Goal: Task Accomplishment & Management: Use online tool/utility

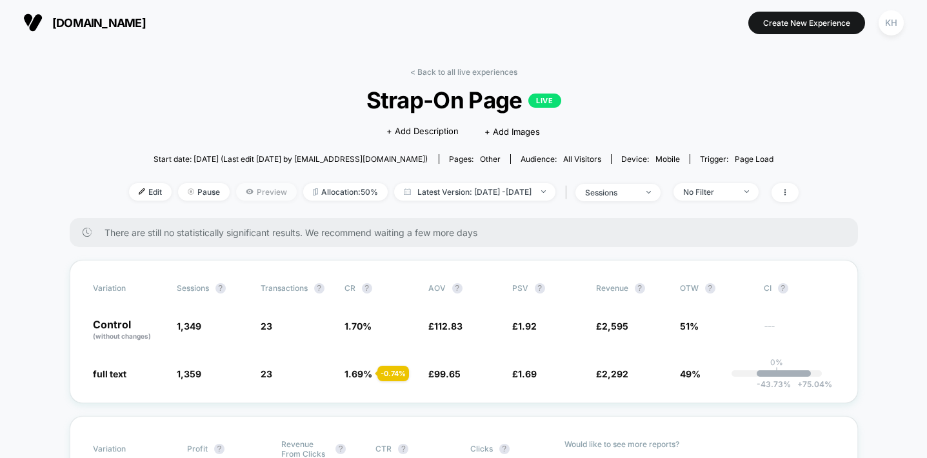
click at [236, 195] on span "Preview" at bounding box center [266, 191] width 61 height 17
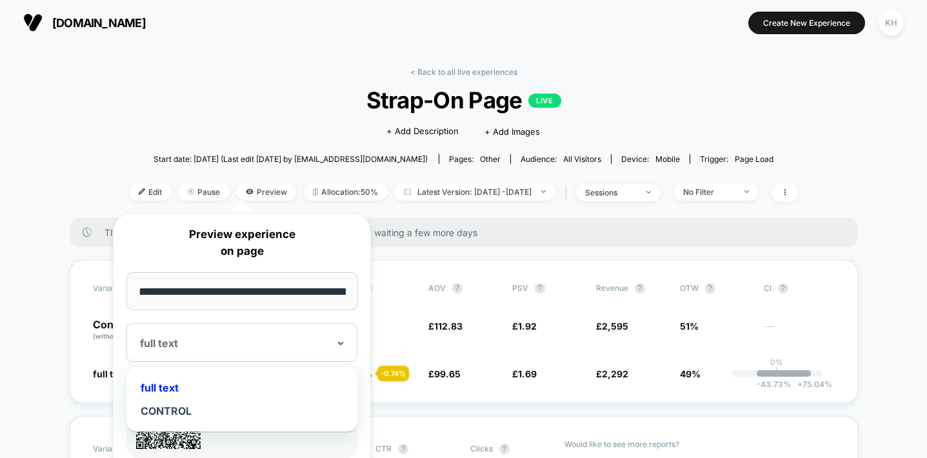
click at [342, 346] on icon at bounding box center [340, 343] width 9 height 13
click at [173, 411] on div "CONTROL" at bounding box center [242, 410] width 218 height 23
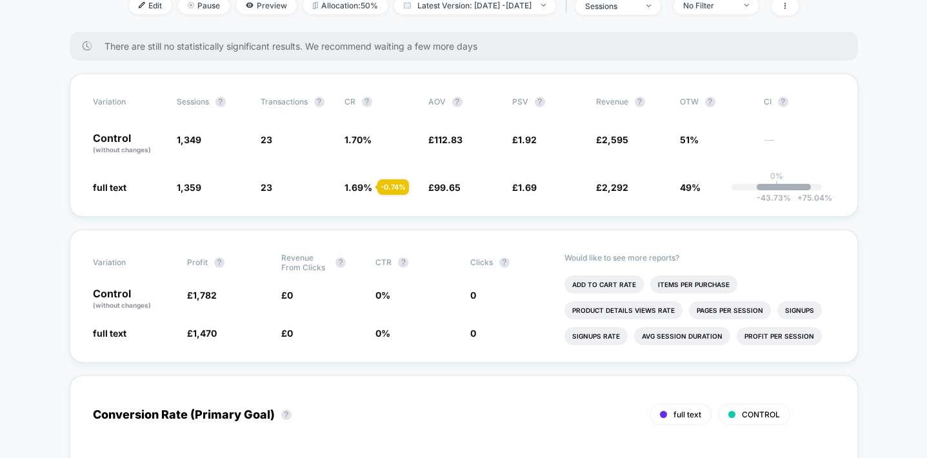
scroll to position [186, 0]
click at [236, 8] on span "Preview" at bounding box center [266, 5] width 61 height 17
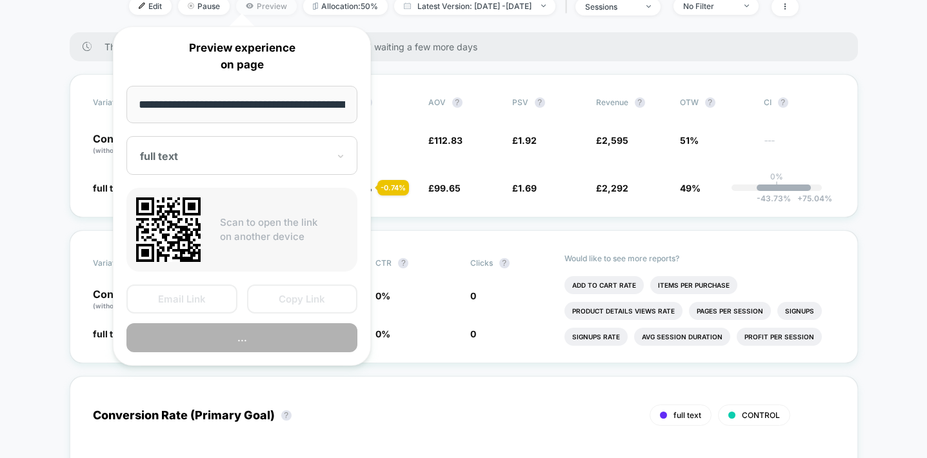
scroll to position [0, 41]
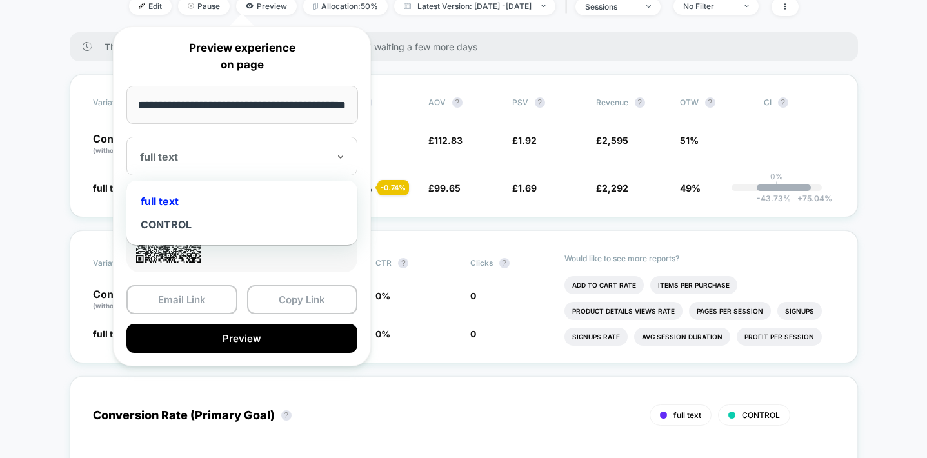
click at [328, 157] on div at bounding box center [234, 156] width 188 height 13
click at [186, 219] on div "CONTROL" at bounding box center [242, 224] width 218 height 23
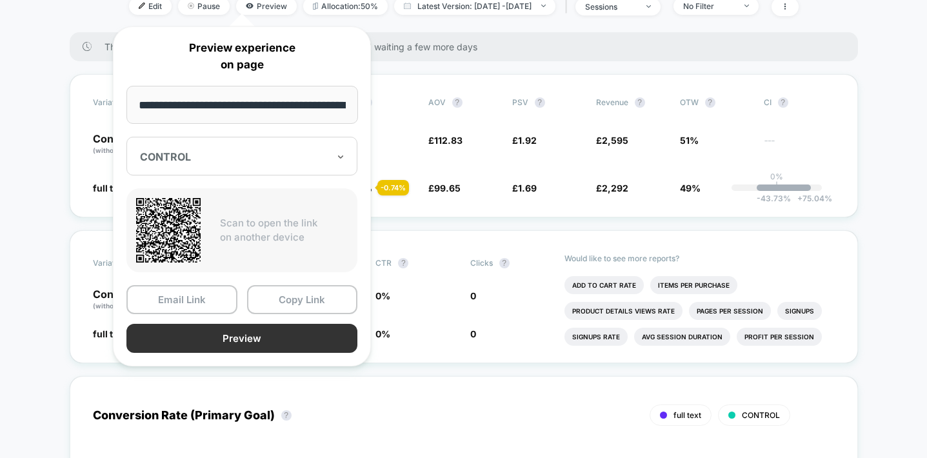
click at [241, 340] on button "Preview" at bounding box center [241, 338] width 231 height 29
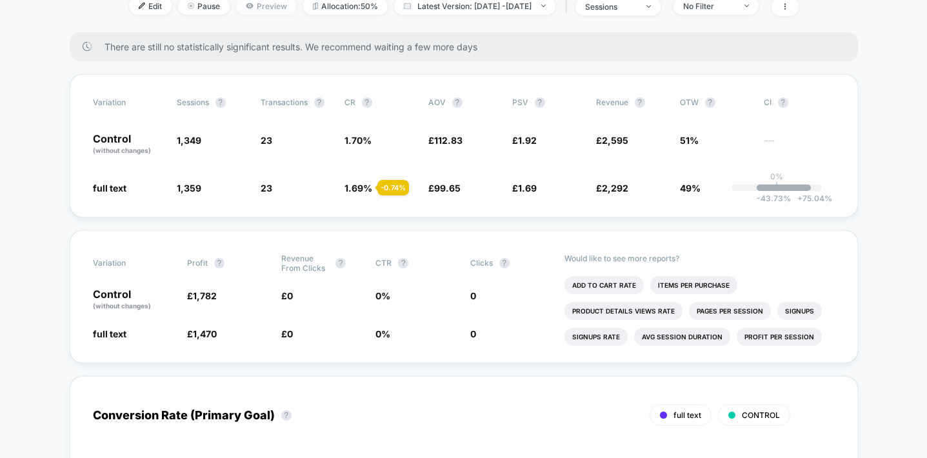
click at [239, 5] on span "Preview" at bounding box center [266, 5] width 61 height 17
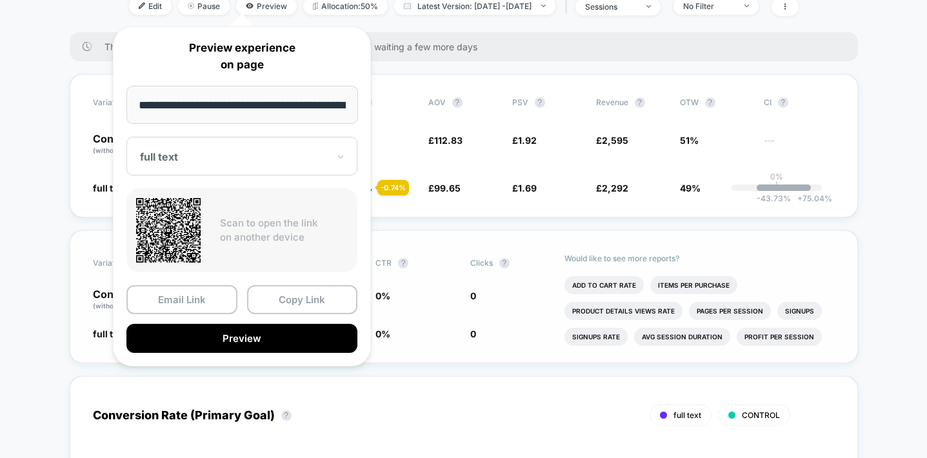
click at [227, 340] on button "Preview" at bounding box center [241, 338] width 231 height 29
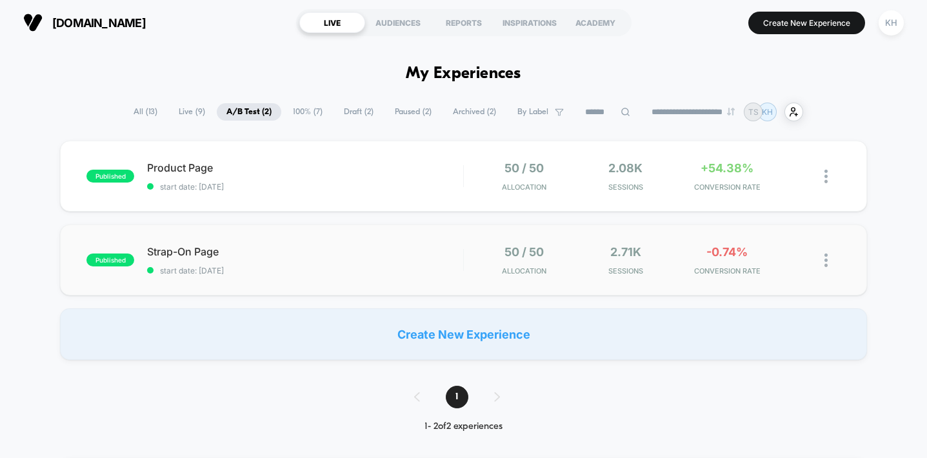
click at [826, 259] on img at bounding box center [826, 261] width 3 height 14
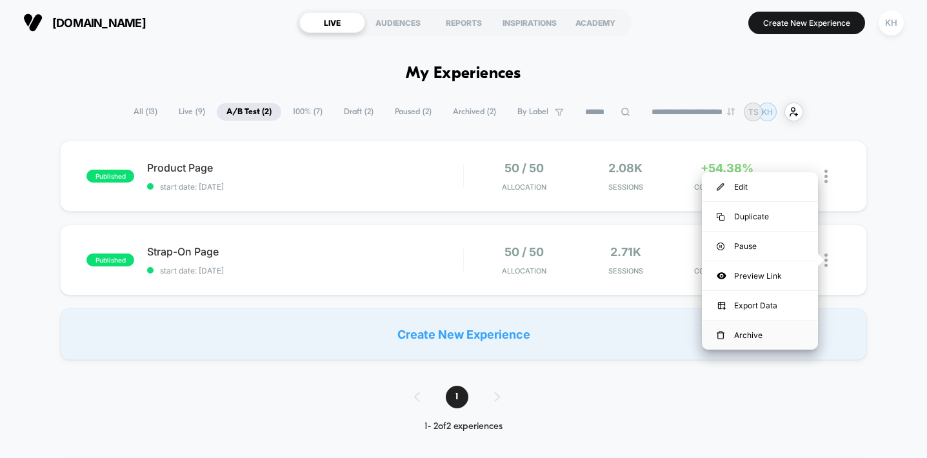
click at [752, 335] on div "Archive" at bounding box center [760, 335] width 116 height 29
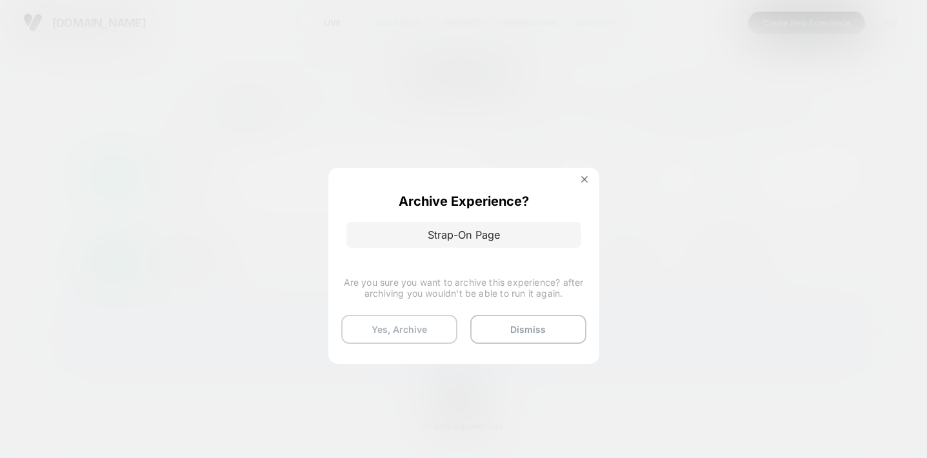
click at [403, 325] on button "Yes, Archive" at bounding box center [399, 329] width 116 height 29
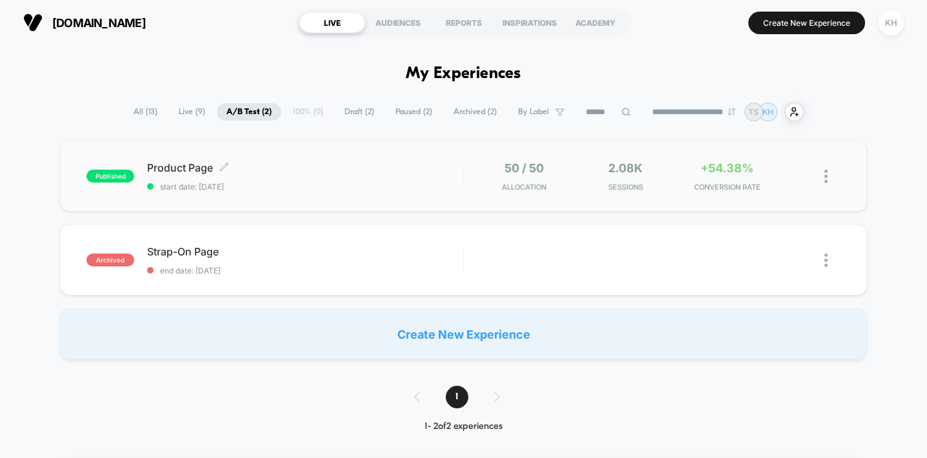
click at [192, 172] on span "Product Page Click to edit experience details" at bounding box center [305, 167] width 316 height 13
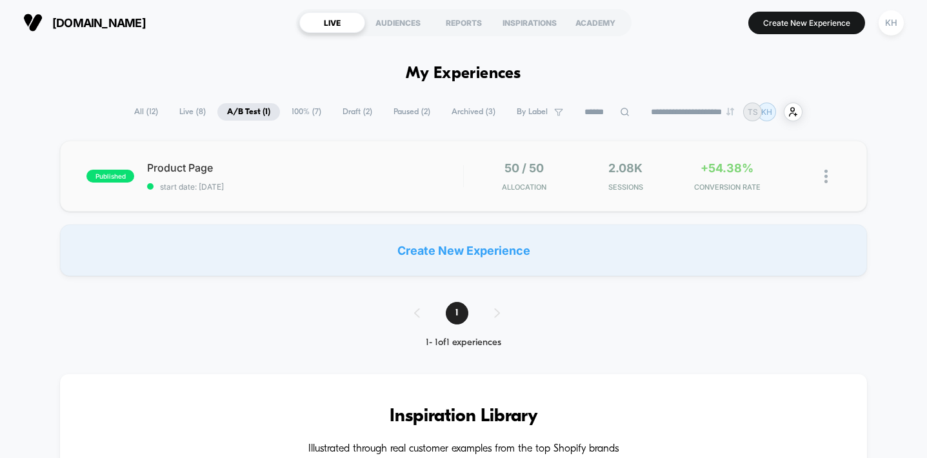
click at [826, 174] on img at bounding box center [826, 177] width 3 height 14
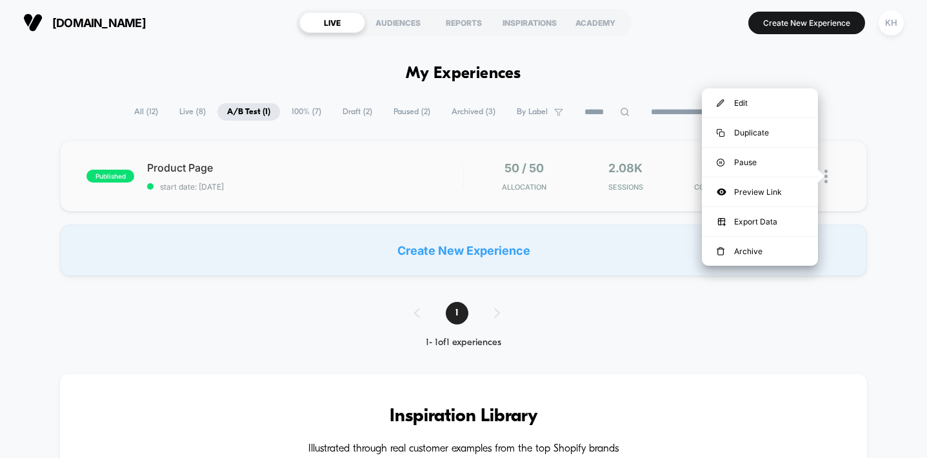
click at [825, 176] on img at bounding box center [826, 177] width 3 height 14
click at [195, 168] on span "Product Page Click to edit experience details" at bounding box center [305, 167] width 316 height 13
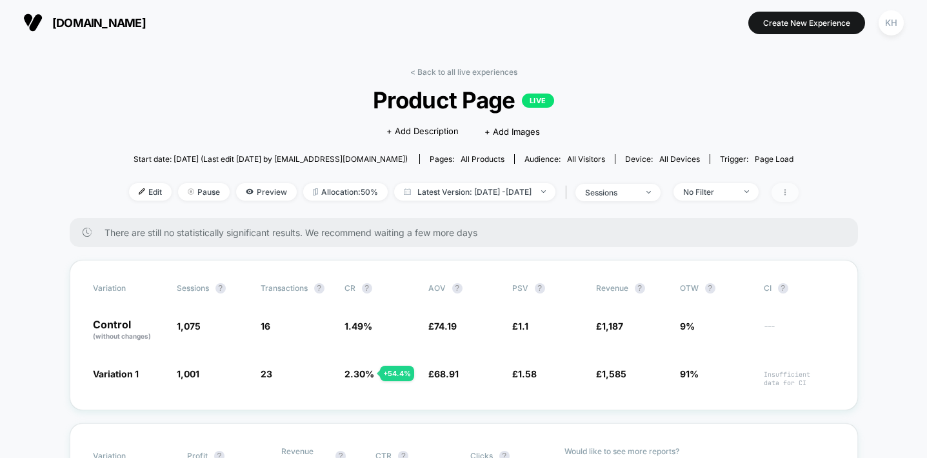
click at [799, 192] on span at bounding box center [785, 192] width 27 height 19
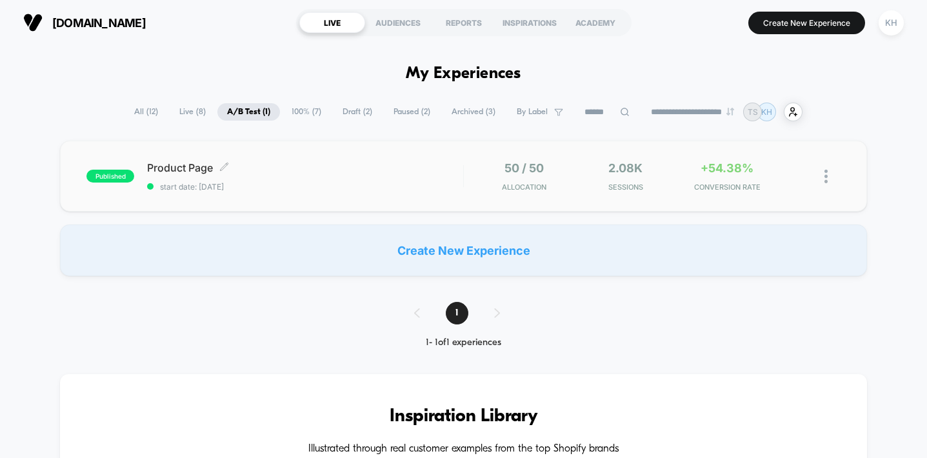
click at [230, 175] on div "Product Page Click to edit experience details Click to edit experience details …" at bounding box center [305, 176] width 316 height 30
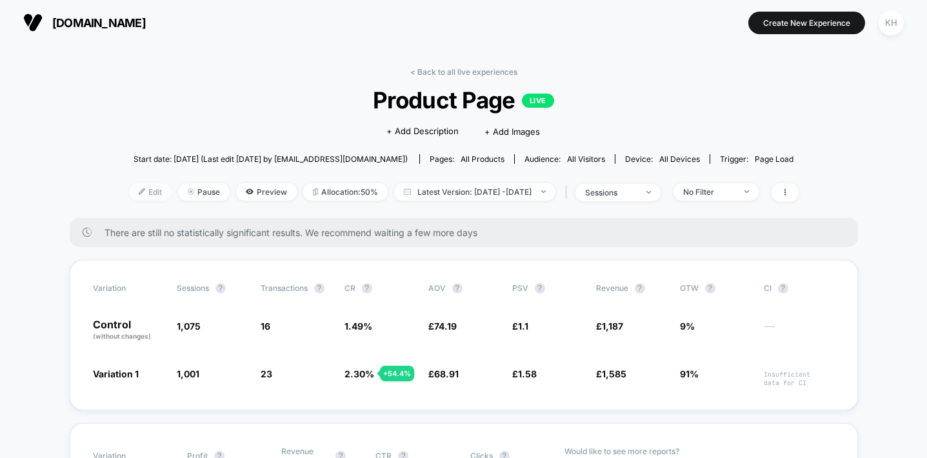
click at [134, 191] on span "Edit" at bounding box center [150, 191] width 43 height 17
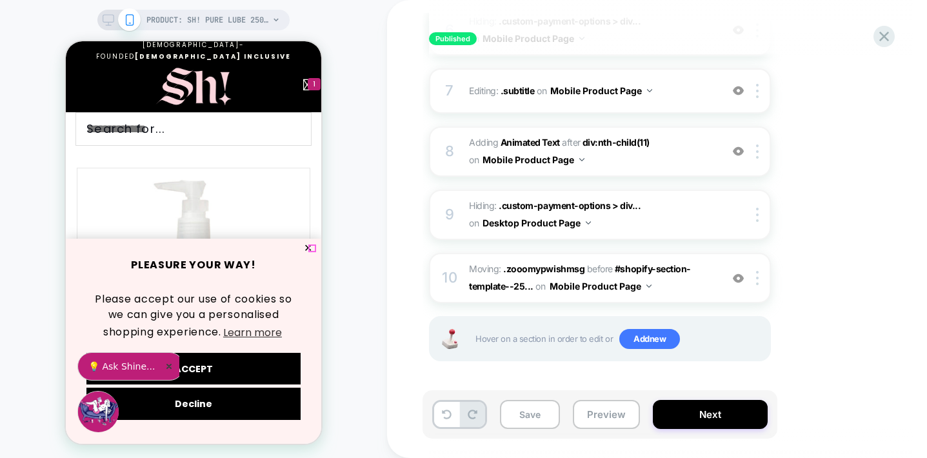
click at [311, 246] on button "✕" at bounding box center [308, 248] width 16 height 9
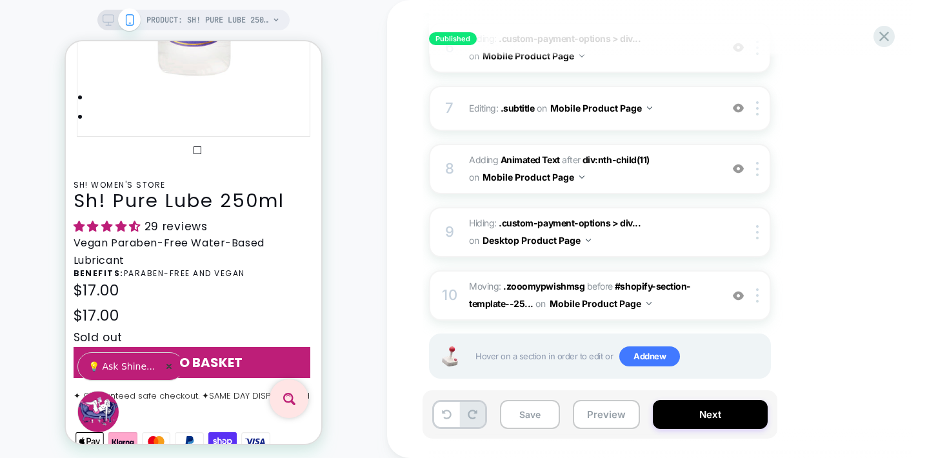
scroll to position [440, 0]
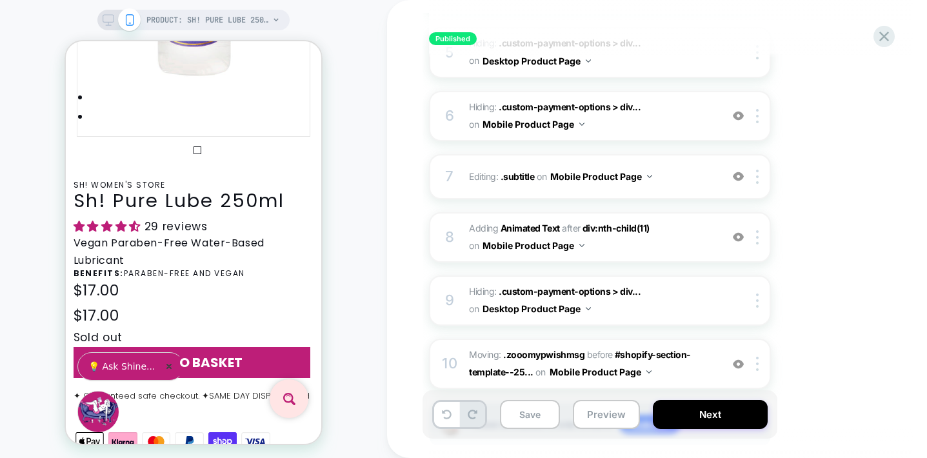
click at [829, 310] on div "1. What audience and where will the experience run? Audience All Visitors Pages…" at bounding box center [664, 83] width 471 height 792
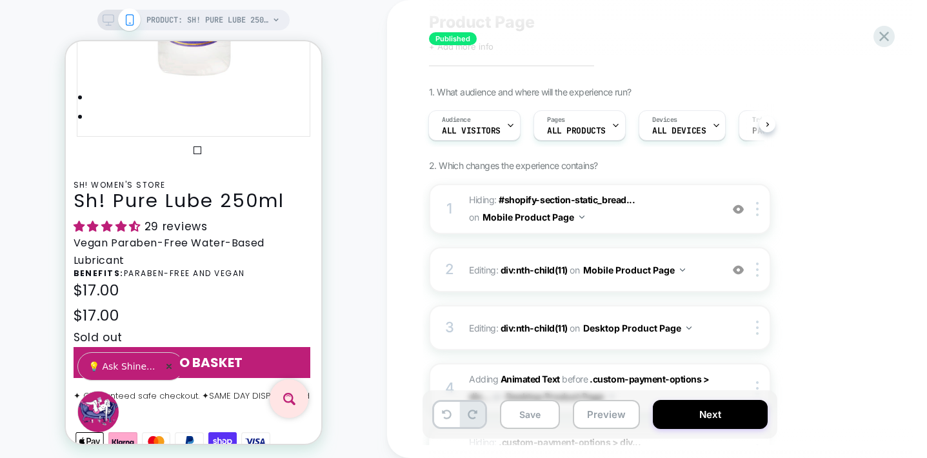
scroll to position [0, 0]
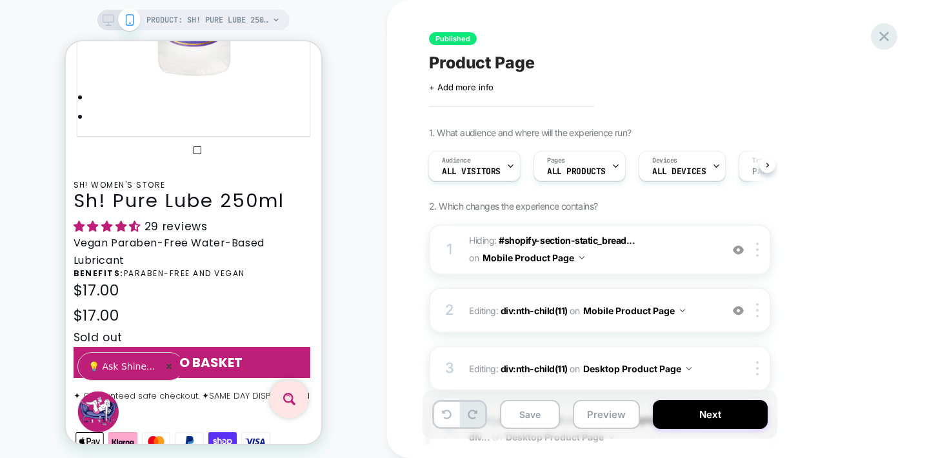
click at [885, 36] on icon at bounding box center [884, 36] width 17 height 17
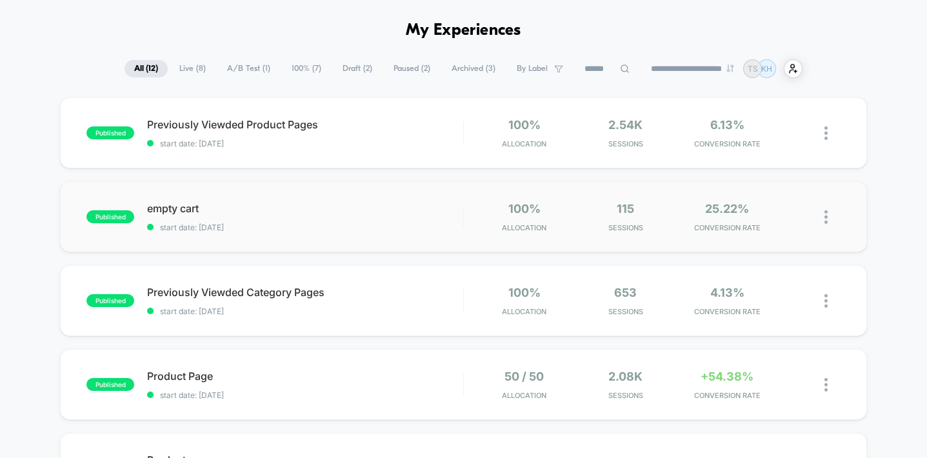
scroll to position [100, 0]
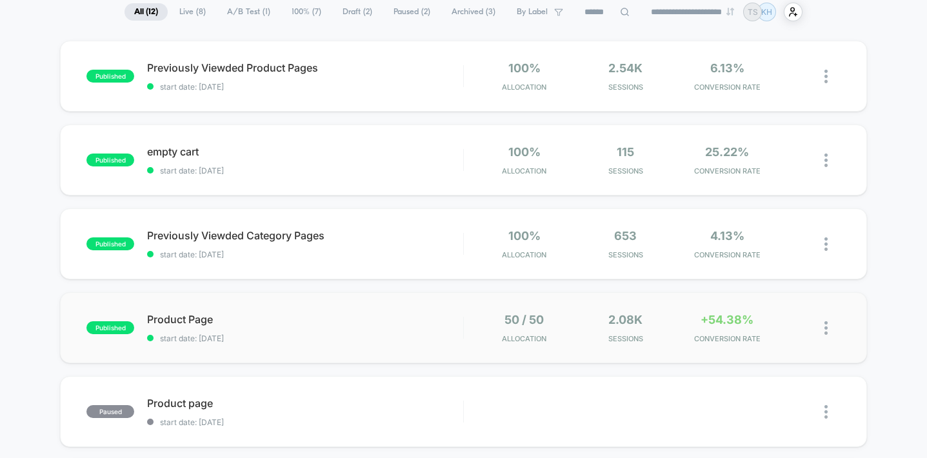
click at [827, 326] on img at bounding box center [826, 328] width 3 height 14
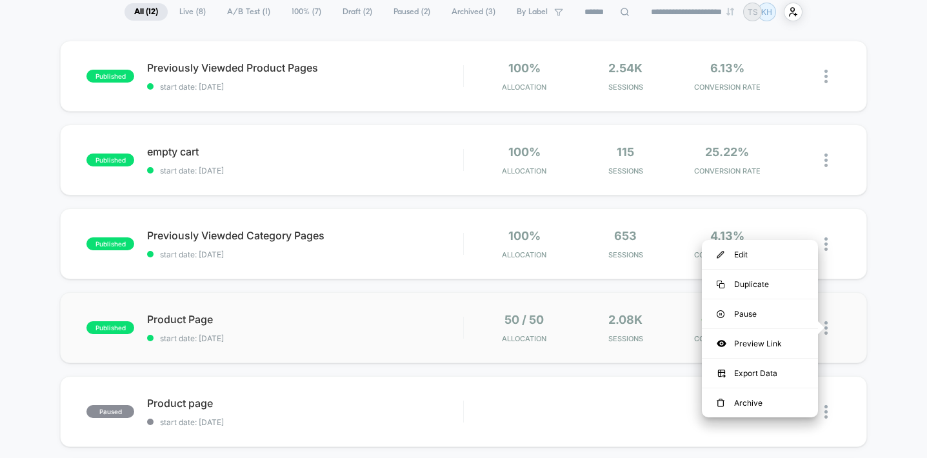
click at [826, 325] on img at bounding box center [826, 328] width 3 height 14
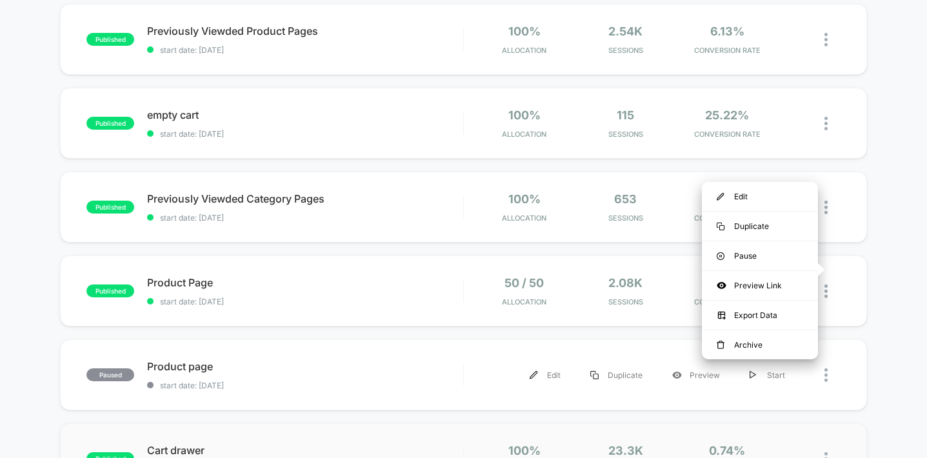
scroll to position [210, 0]
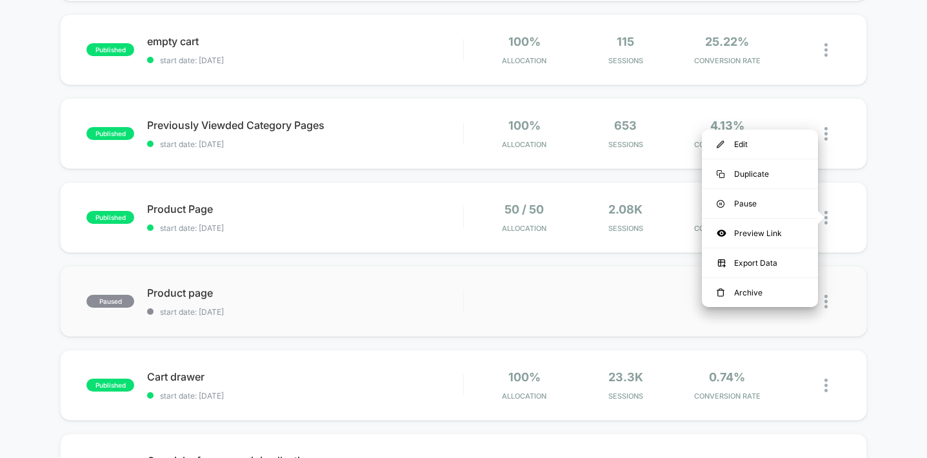
click at [826, 303] on img at bounding box center [826, 302] width 3 height 14
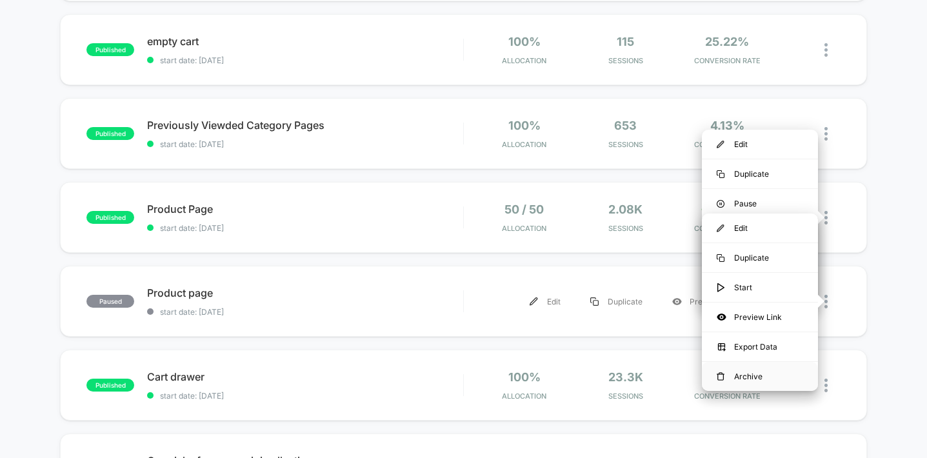
click at [753, 377] on div "Archive" at bounding box center [760, 376] width 116 height 29
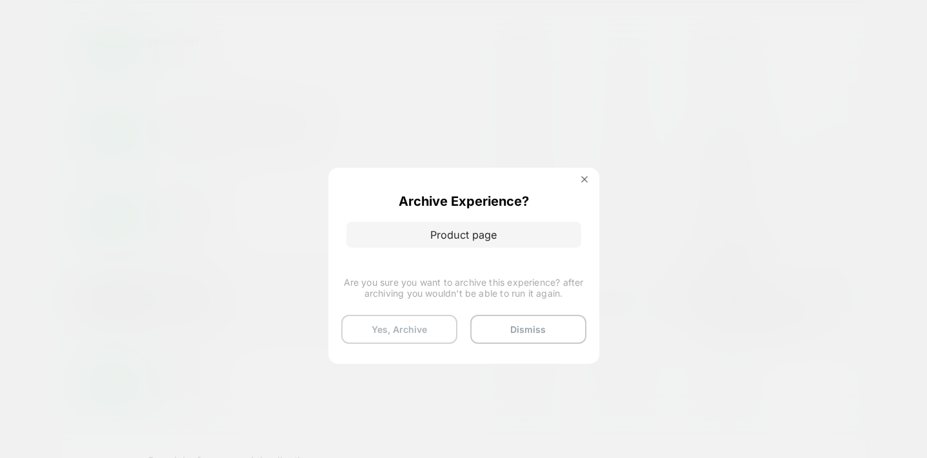
click at [406, 327] on button "Yes, Archive" at bounding box center [399, 329] width 116 height 29
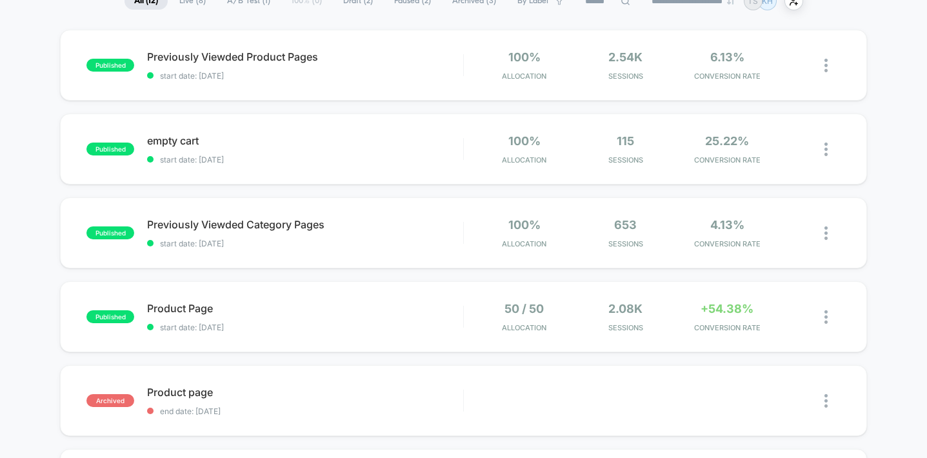
scroll to position [109, 0]
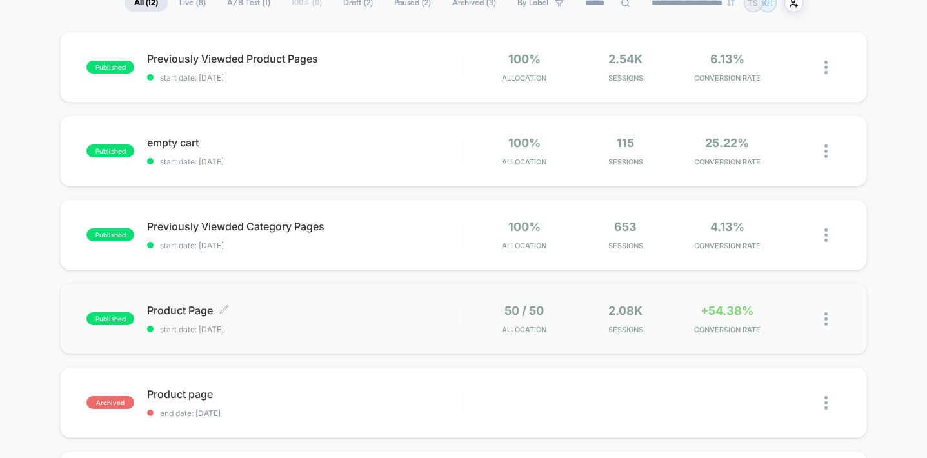
click at [321, 313] on span "Product Page Click to edit experience details" at bounding box center [305, 310] width 316 height 13
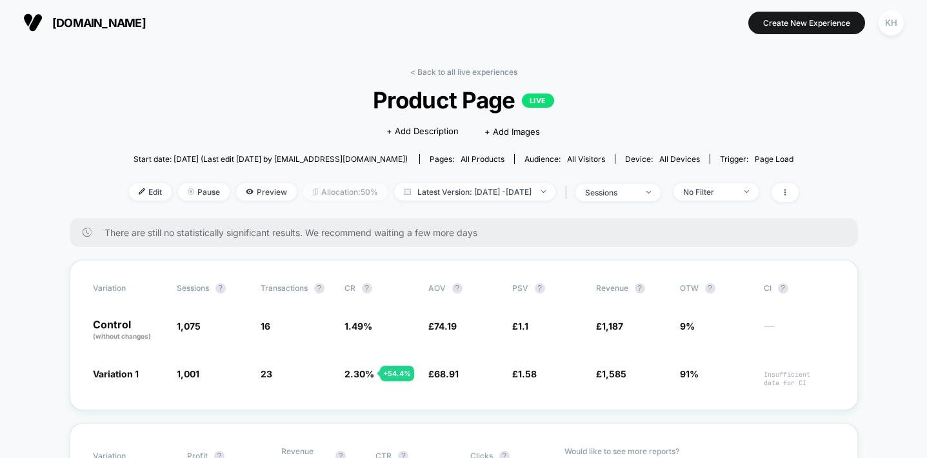
click at [354, 192] on span "Allocation: 50%" at bounding box center [345, 191] width 85 height 17
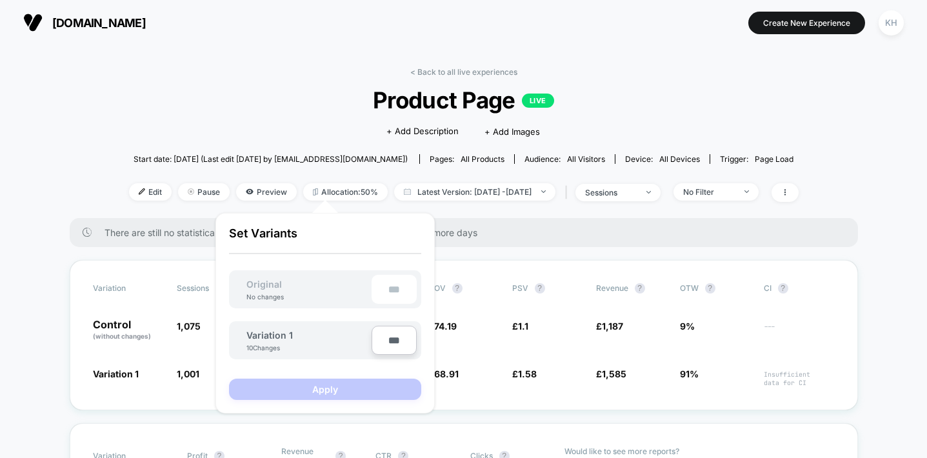
click at [394, 341] on input "***" at bounding box center [394, 340] width 45 height 29
type input "***"
type input "**"
type input "***"
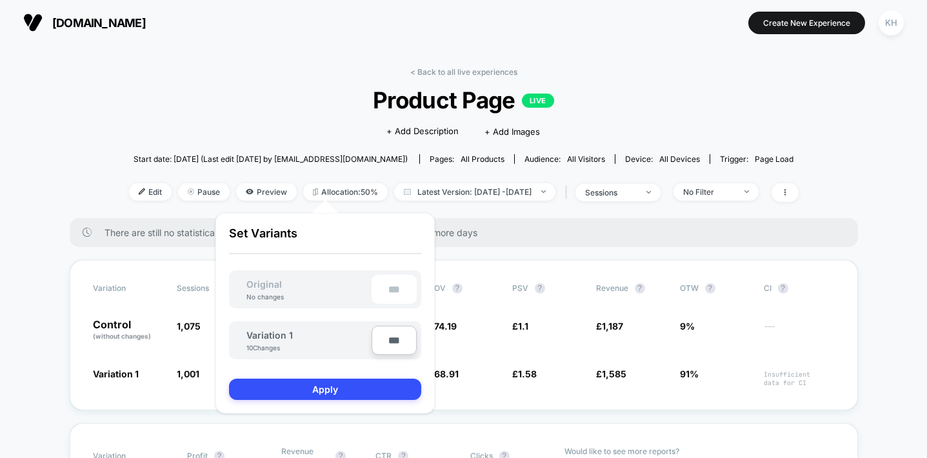
type input "**"
type input "****"
click at [321, 388] on button "Apply" at bounding box center [325, 389] width 192 height 21
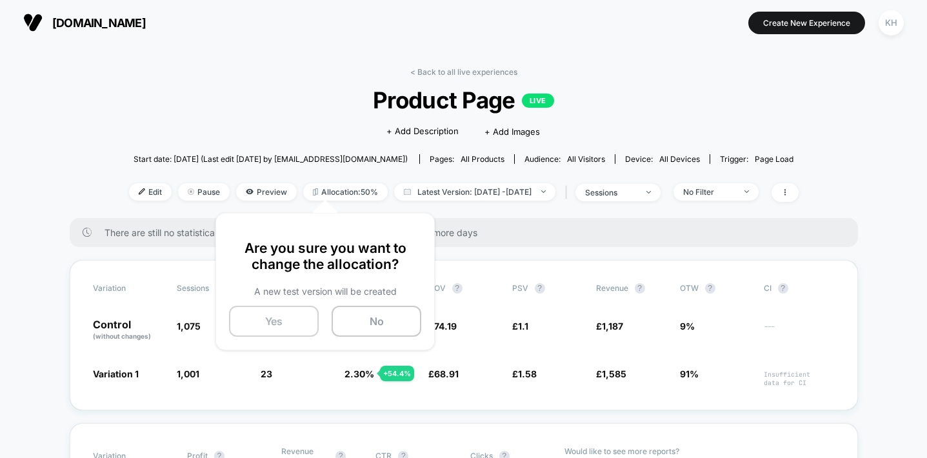
click at [259, 321] on button "Yes" at bounding box center [274, 321] width 90 height 31
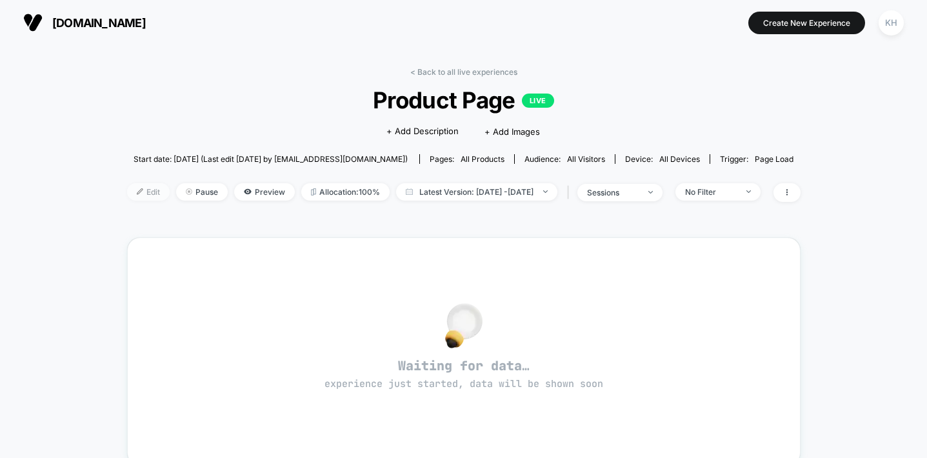
click at [129, 192] on span "Edit" at bounding box center [148, 191] width 43 height 17
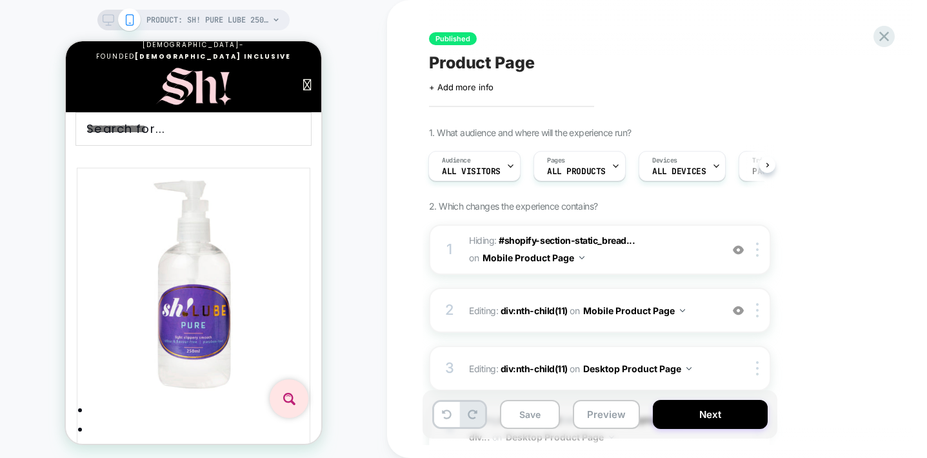
scroll to position [423, 0]
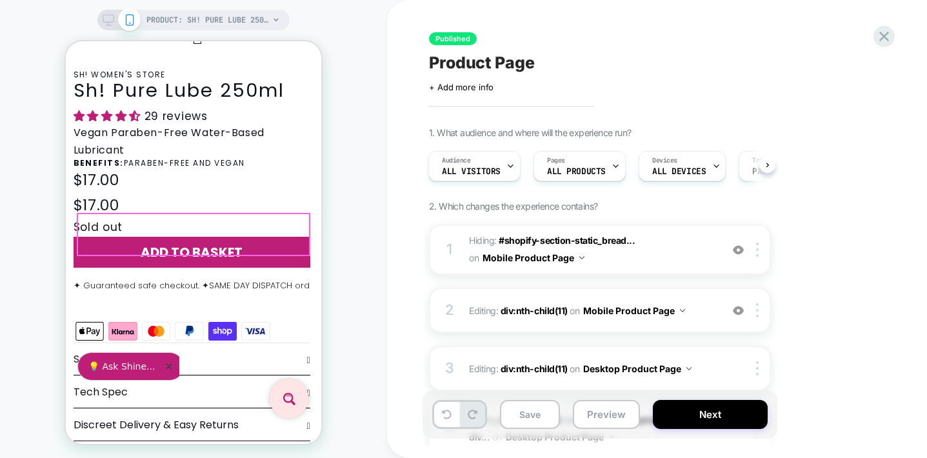
drag, startPoint x: 390, startPoint y: 221, endPoint x: 241, endPoint y: 217, distance: 149.1
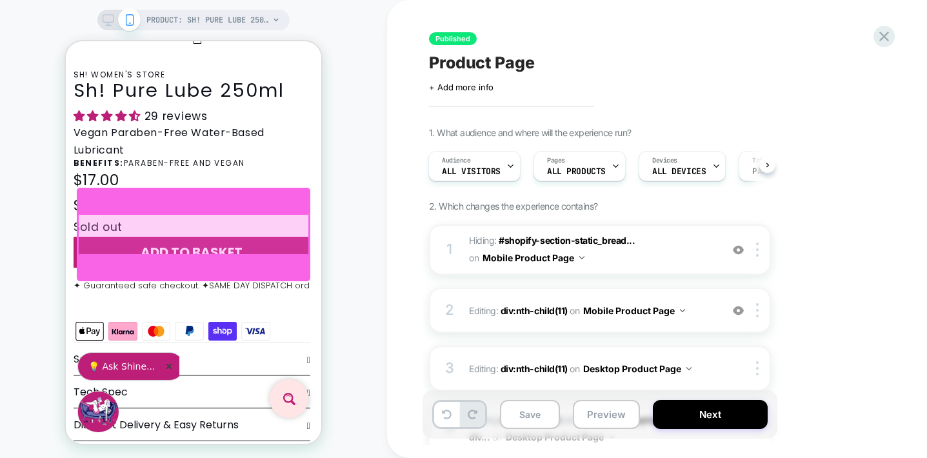
click at [240, 224] on div at bounding box center [193, 234] width 231 height 41
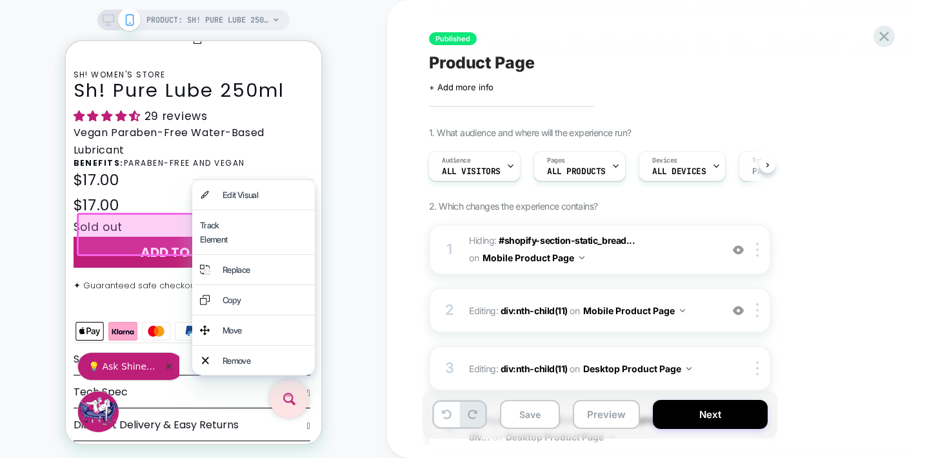
click at [246, 199] on div "Edit Visual" at bounding box center [265, 195] width 85 height 14
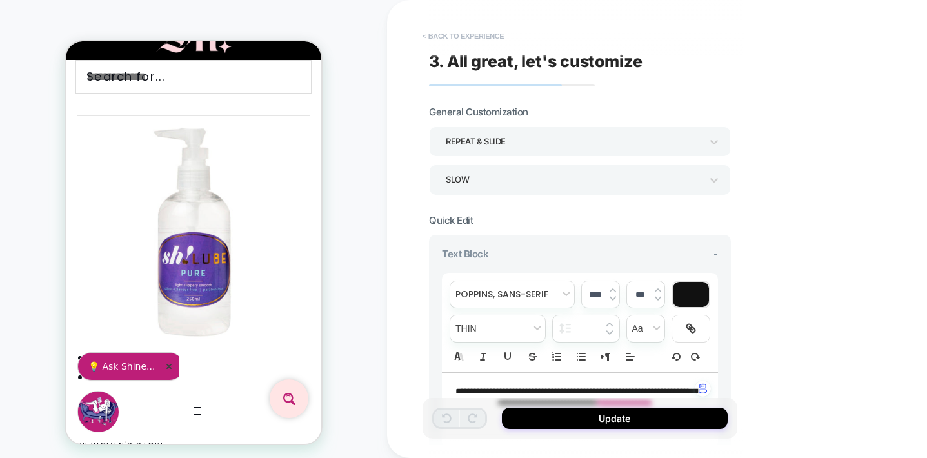
click at [445, 33] on button "< Back to experience" at bounding box center [463, 36] width 94 height 21
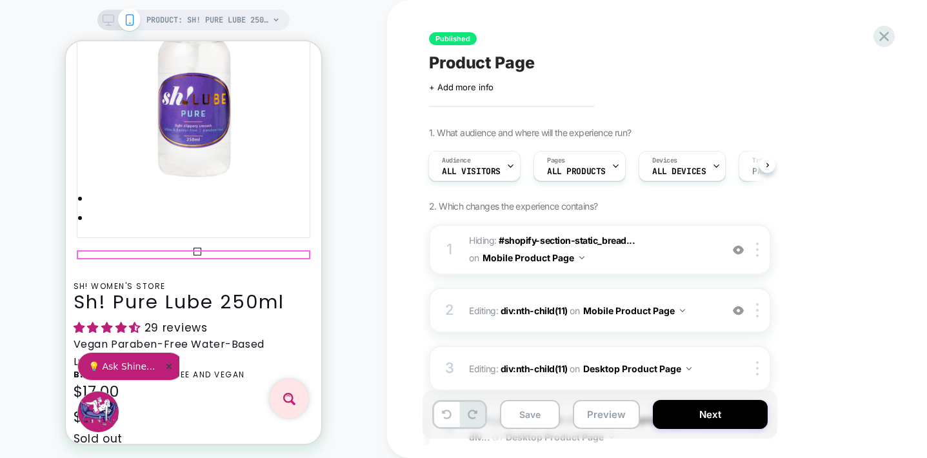
scroll to position [170, 0]
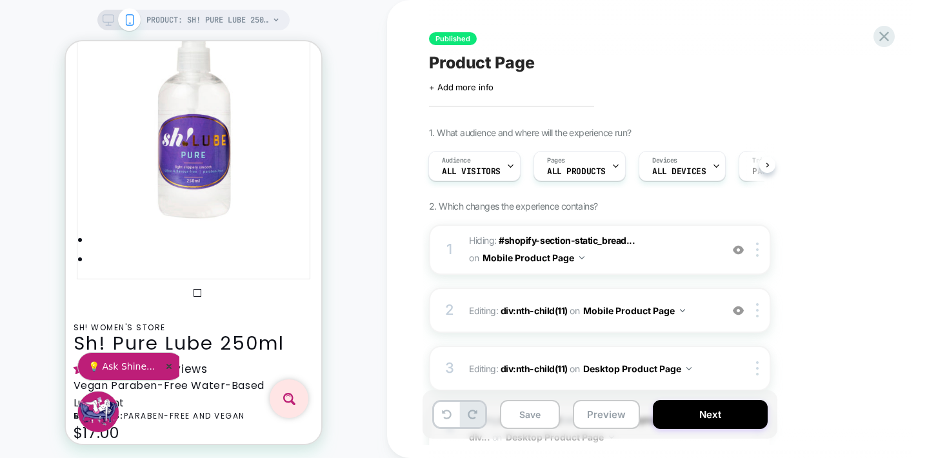
click at [110, 19] on icon at bounding box center [109, 20] width 12 height 12
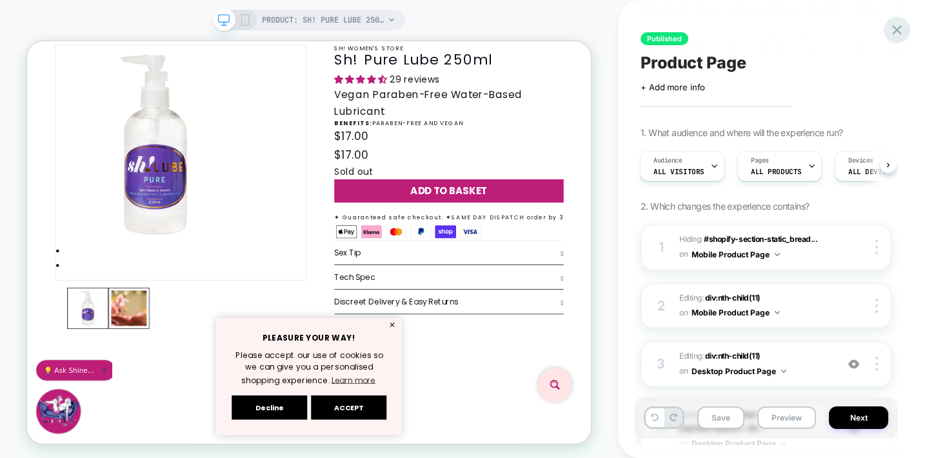
click at [899, 26] on icon at bounding box center [897, 30] width 10 height 10
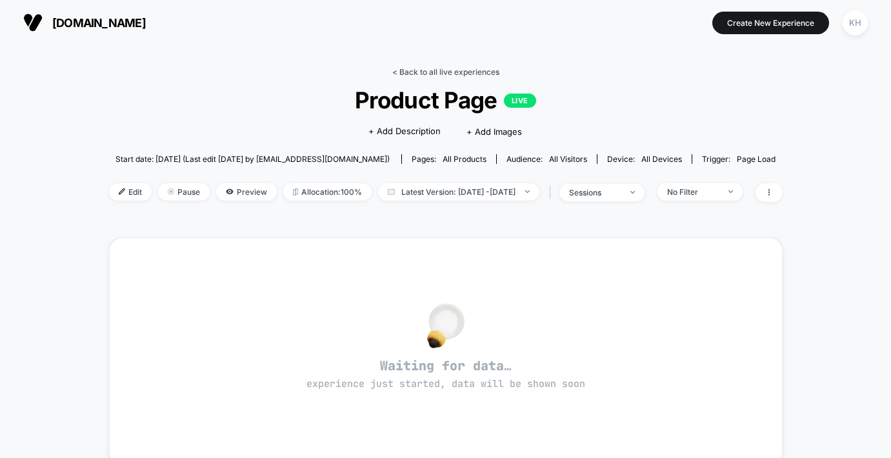
click at [427, 69] on link "< Back to all live experiences" at bounding box center [445, 72] width 107 height 10
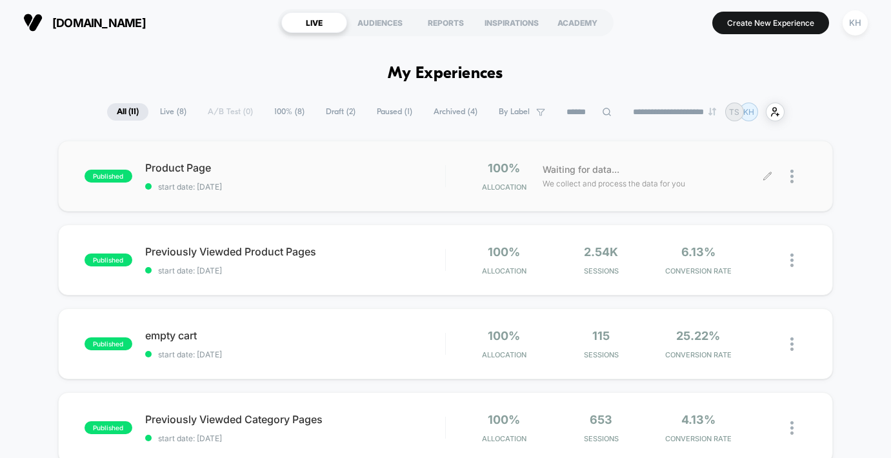
click at [768, 175] on icon at bounding box center [768, 176] width 8 height 8
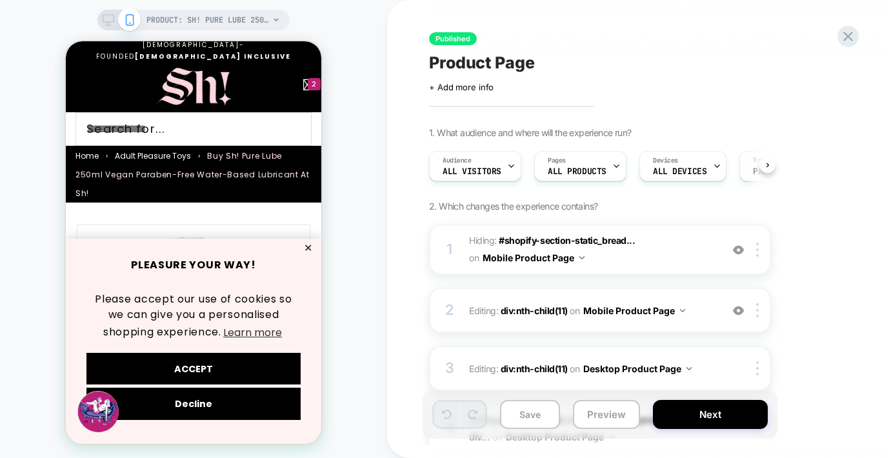
scroll to position [0, 1]
click at [311, 248] on button "✕" at bounding box center [308, 248] width 16 height 9
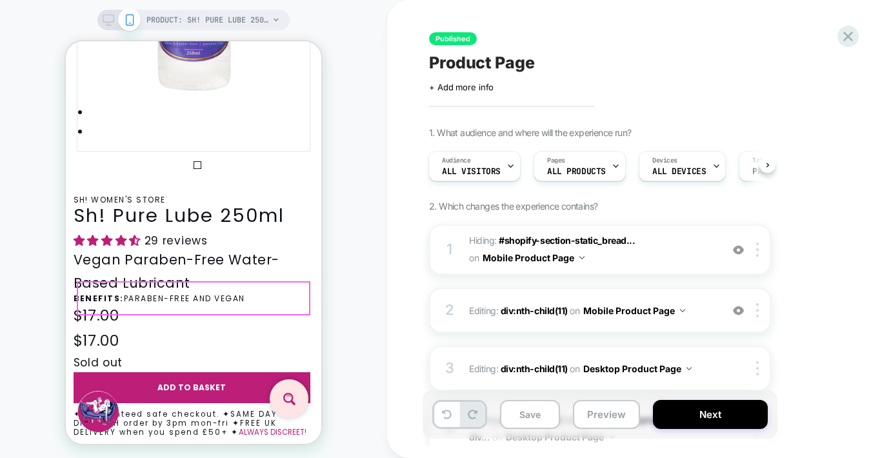
scroll to position [365, 0]
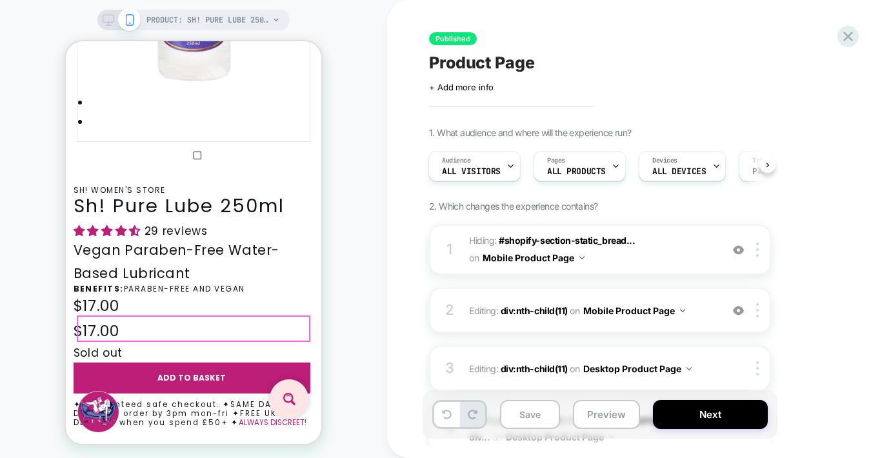
click at [166, 401] on h6 "✦ Guaranteed safe checkout. ✦SAME DAY DISPATCH order by 3pm mon-fri ✦FREE UK DE…" at bounding box center [192, 414] width 237 height 26
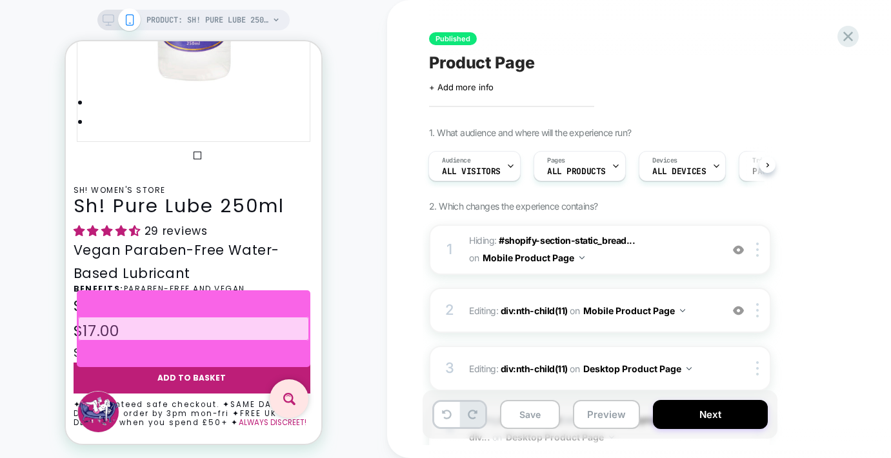
click at [178, 328] on div at bounding box center [193, 329] width 231 height 24
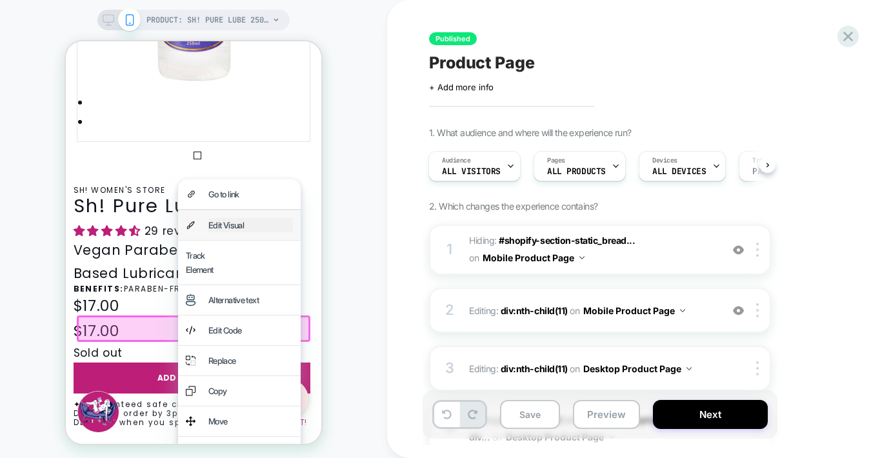
drag, startPoint x: 232, startPoint y: 226, endPoint x: 412, endPoint y: 256, distance: 182.3
click at [232, 226] on div "Edit Visual" at bounding box center [250, 225] width 85 height 14
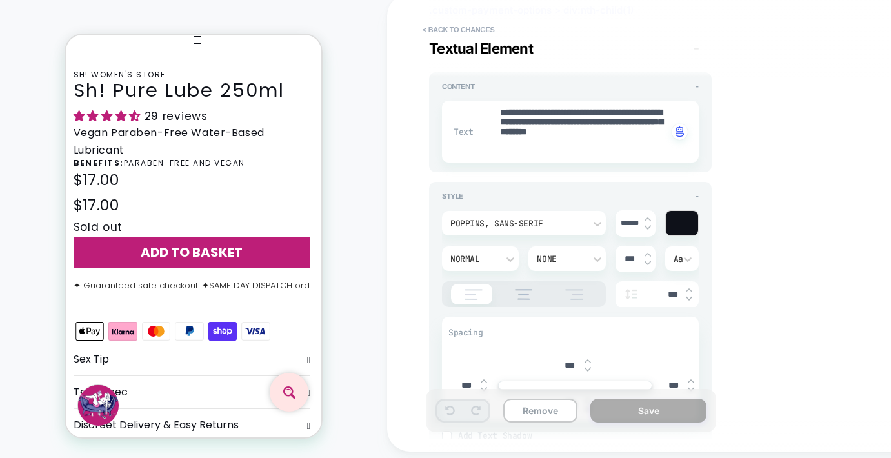
scroll to position [0, 0]
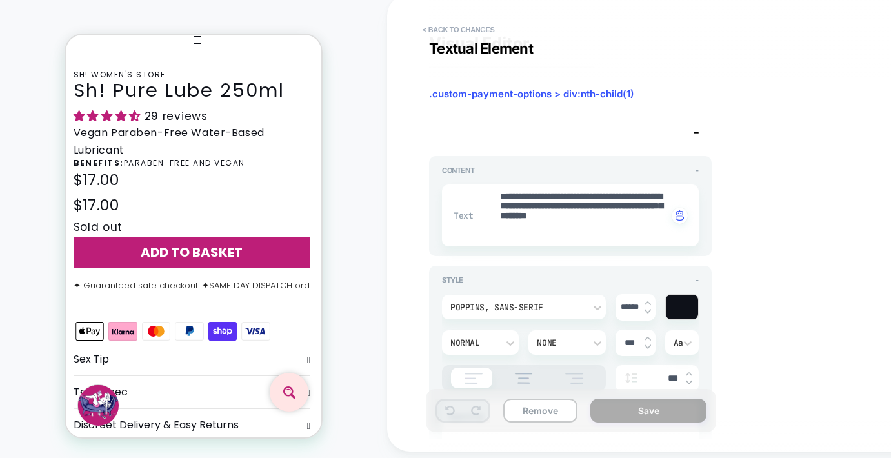
type textarea "*"
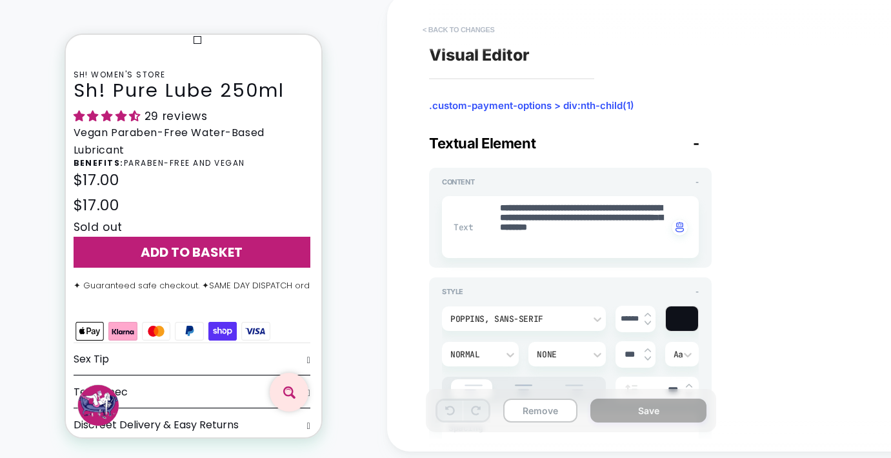
click at [456, 32] on button "< Back to changes" at bounding box center [458, 29] width 85 height 21
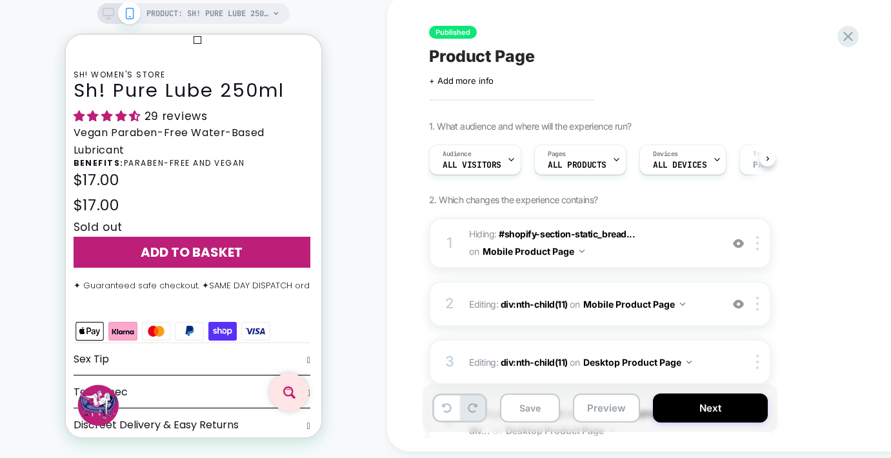
scroll to position [0, 1]
click at [208, 159] on p "BENEFITS: Paraben-Free and Vegan" at bounding box center [192, 163] width 237 height 9
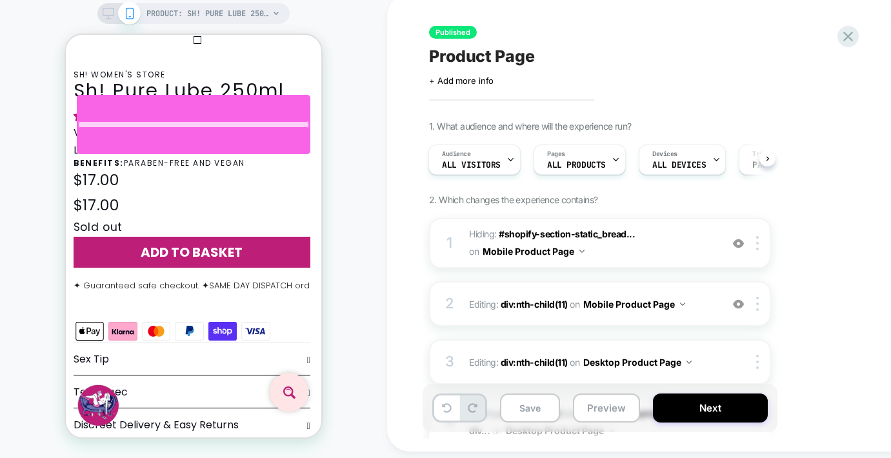
click at [205, 122] on div at bounding box center [193, 124] width 231 height 6
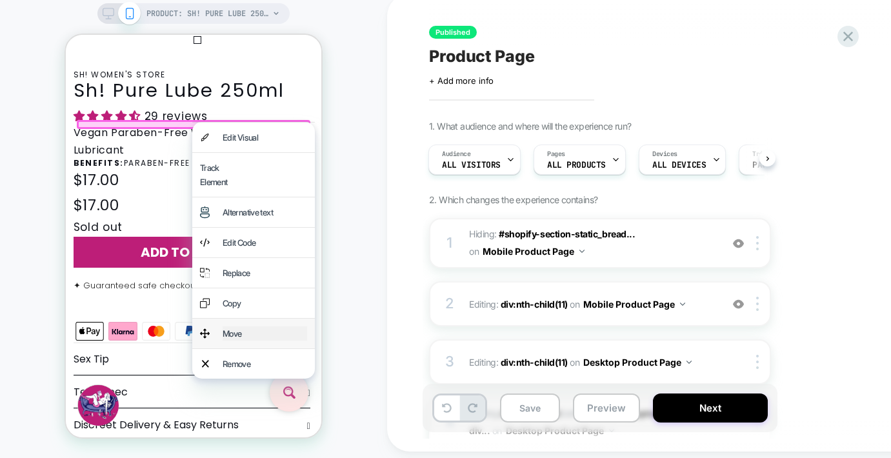
click at [237, 341] on div "Move" at bounding box center [265, 333] width 85 height 14
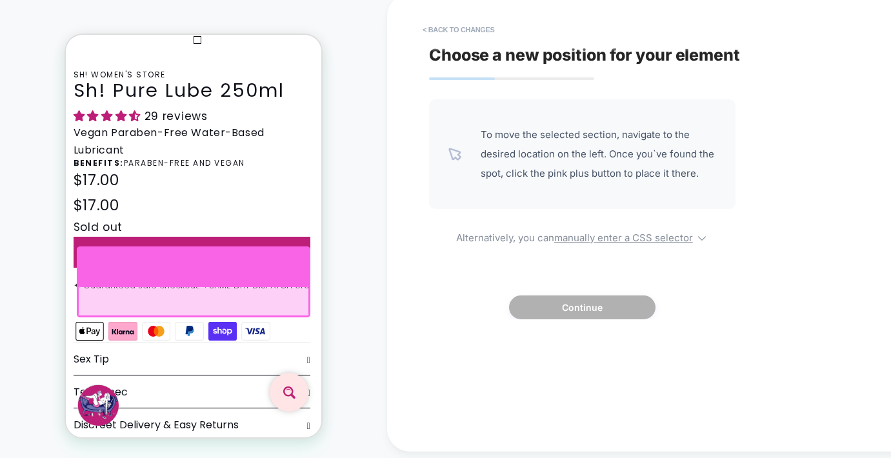
click at [192, 263] on div at bounding box center [194, 265] width 234 height 39
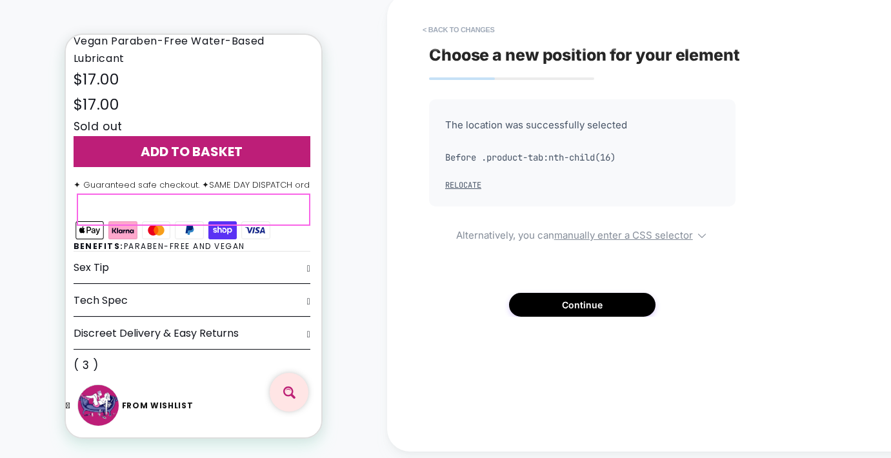
scroll to position [564, 0]
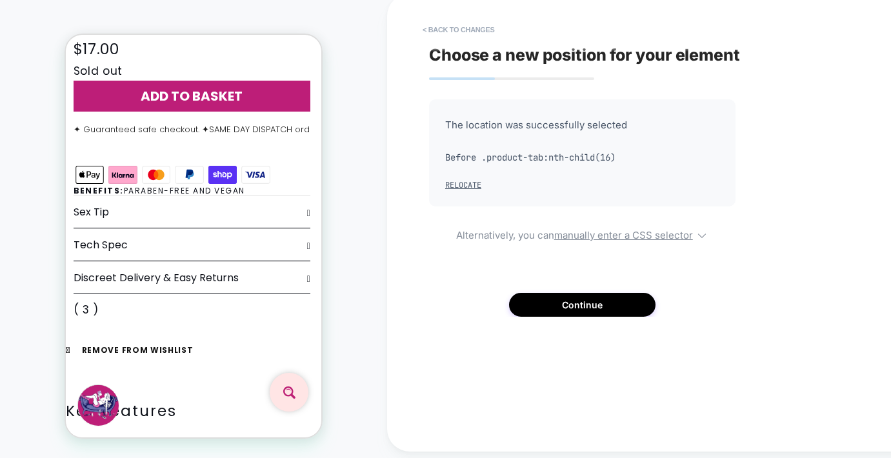
click at [346, 221] on div "PRODUCT: Sh! Pure Lube 250ml PRODUCT: Sh! Pure Lube 250ml" at bounding box center [193, 225] width 387 height 439
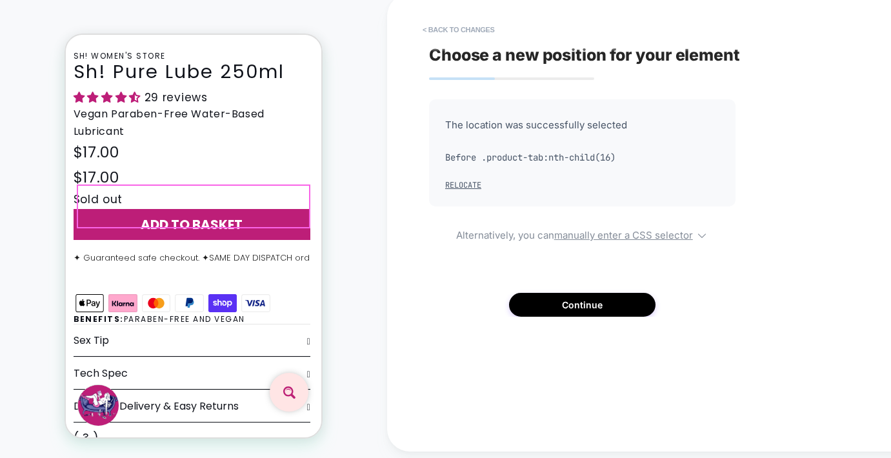
scroll to position [437, 0]
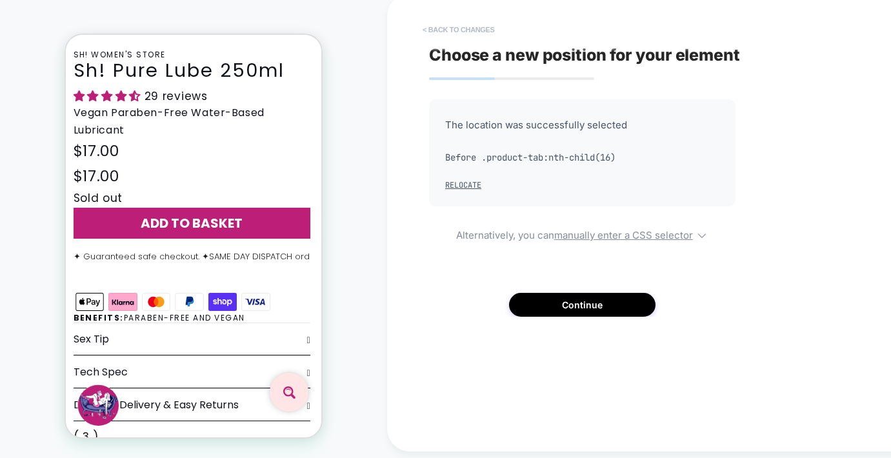
drag, startPoint x: 456, startPoint y: 27, endPoint x: 439, endPoint y: 36, distance: 19.6
click at [456, 27] on button "< Back to changes" at bounding box center [458, 29] width 85 height 21
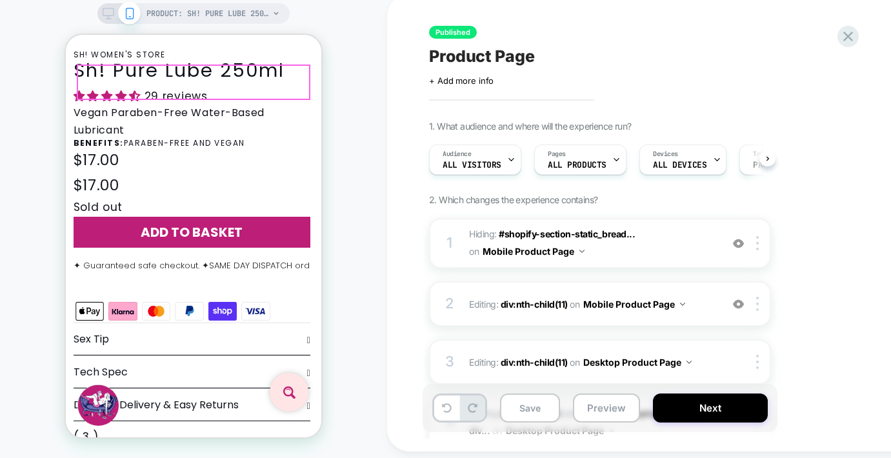
scroll to position [0, 1]
click at [847, 38] on icon at bounding box center [848, 37] width 10 height 10
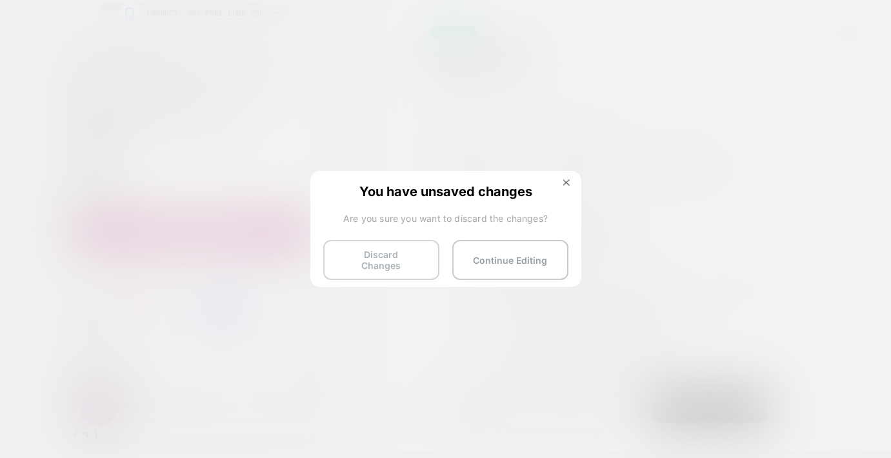
click at [380, 261] on button "Discard Changes" at bounding box center [381, 260] width 116 height 40
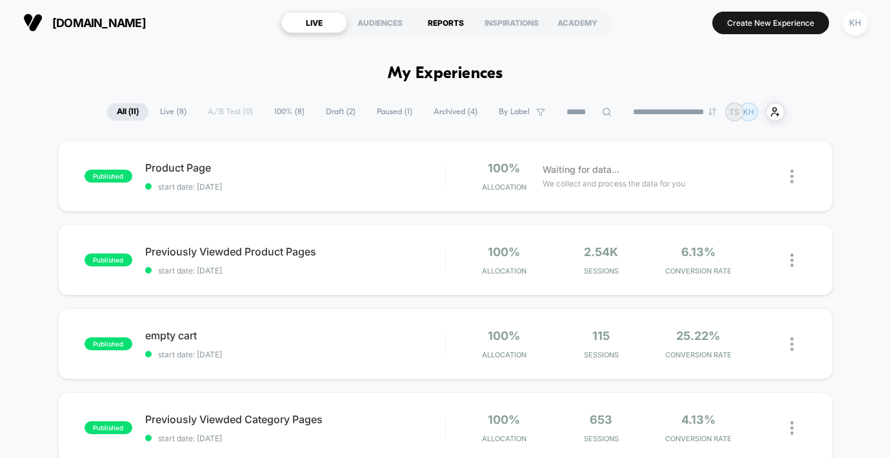
click at [450, 19] on div "REPORTS" at bounding box center [446, 22] width 66 height 21
